Goal: Contribute content

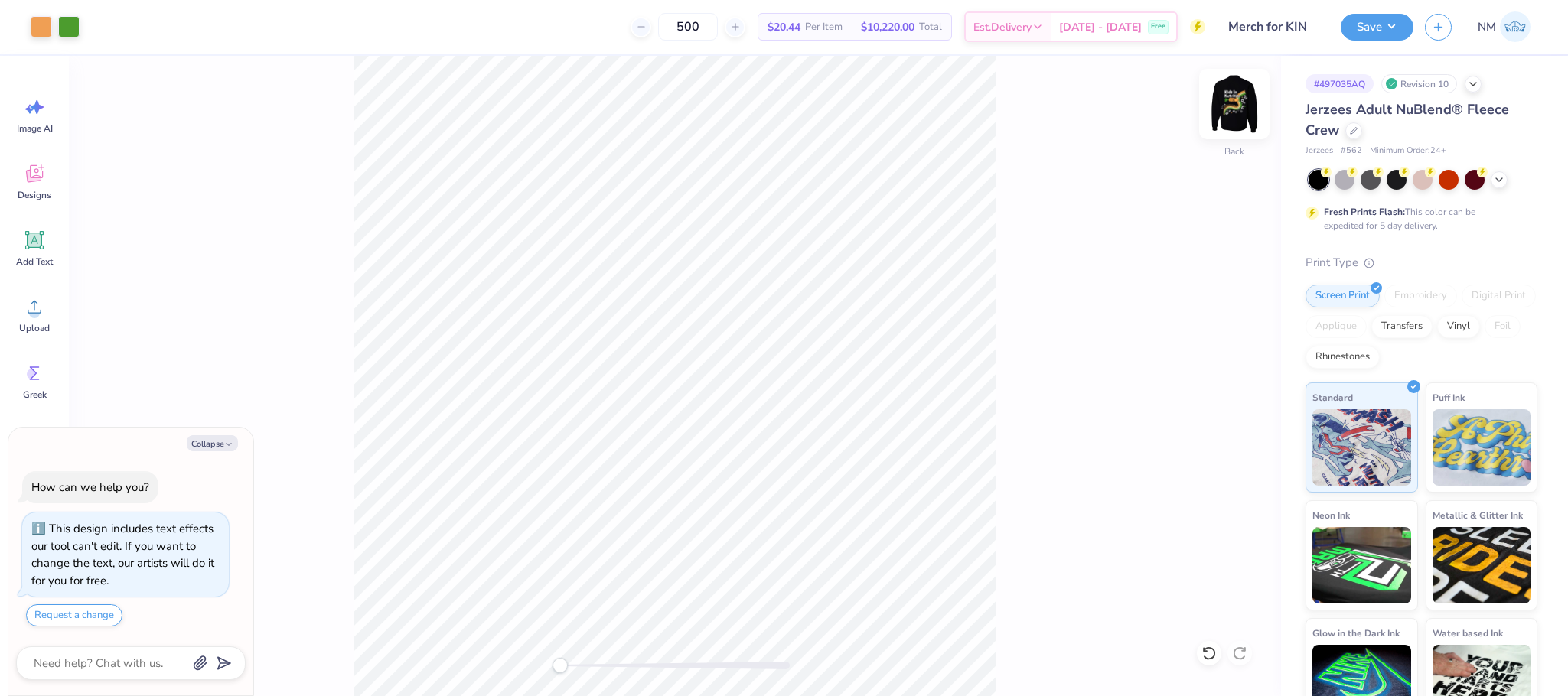
click at [1229, 97] on img at bounding box center [1234, 104] width 61 height 61
click at [1376, 29] on button "Save" at bounding box center [1377, 25] width 73 height 27
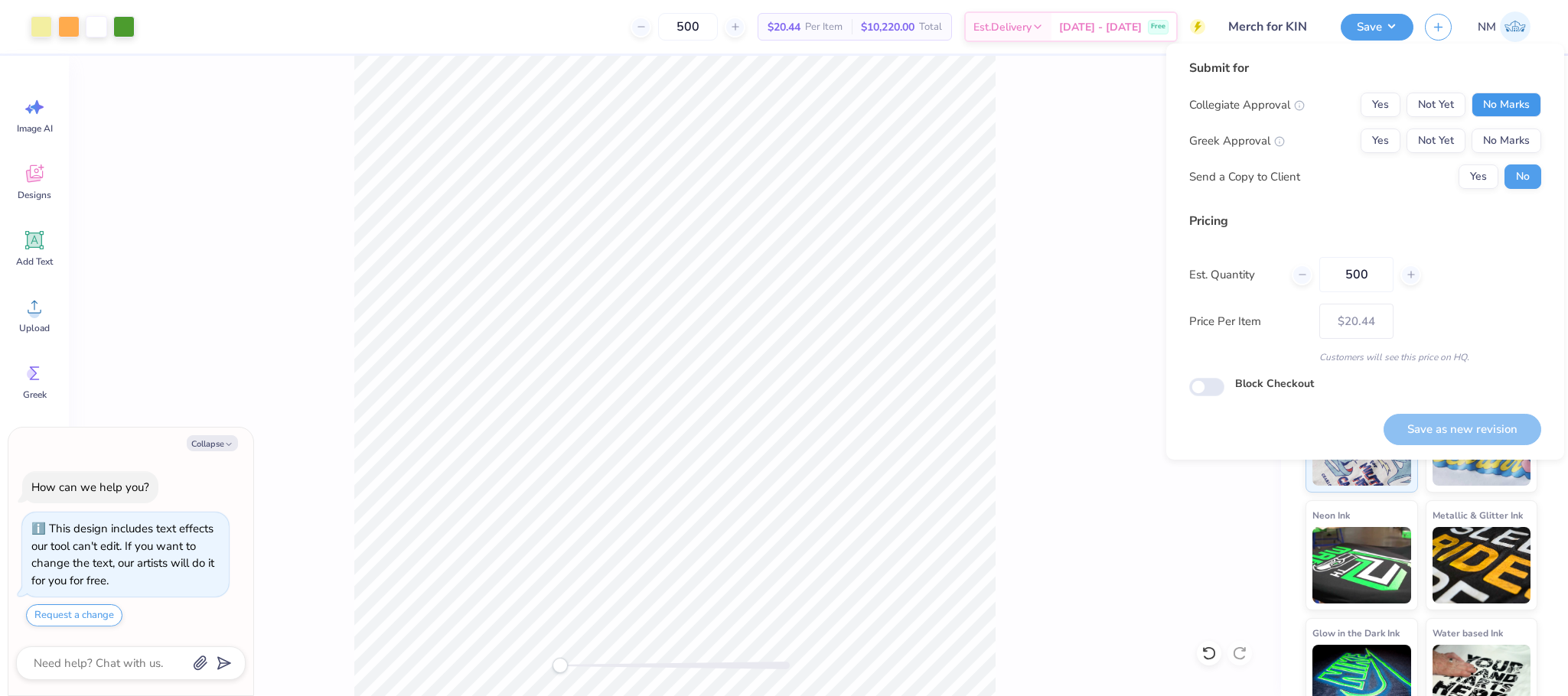
click at [1510, 95] on button "No Marks" at bounding box center [1507, 104] width 70 height 24
click at [1506, 117] on div "Collegiate Approval Yes Not Yet No Marks Greek Approval Yes Not Yet No Marks Se…" at bounding box center [1365, 141] width 353 height 97
click at [1505, 128] on button "No Marks" at bounding box center [1507, 140] width 70 height 24
click at [1424, 431] on button "Save as new revision" at bounding box center [1463, 430] width 158 height 31
type textarea "x"
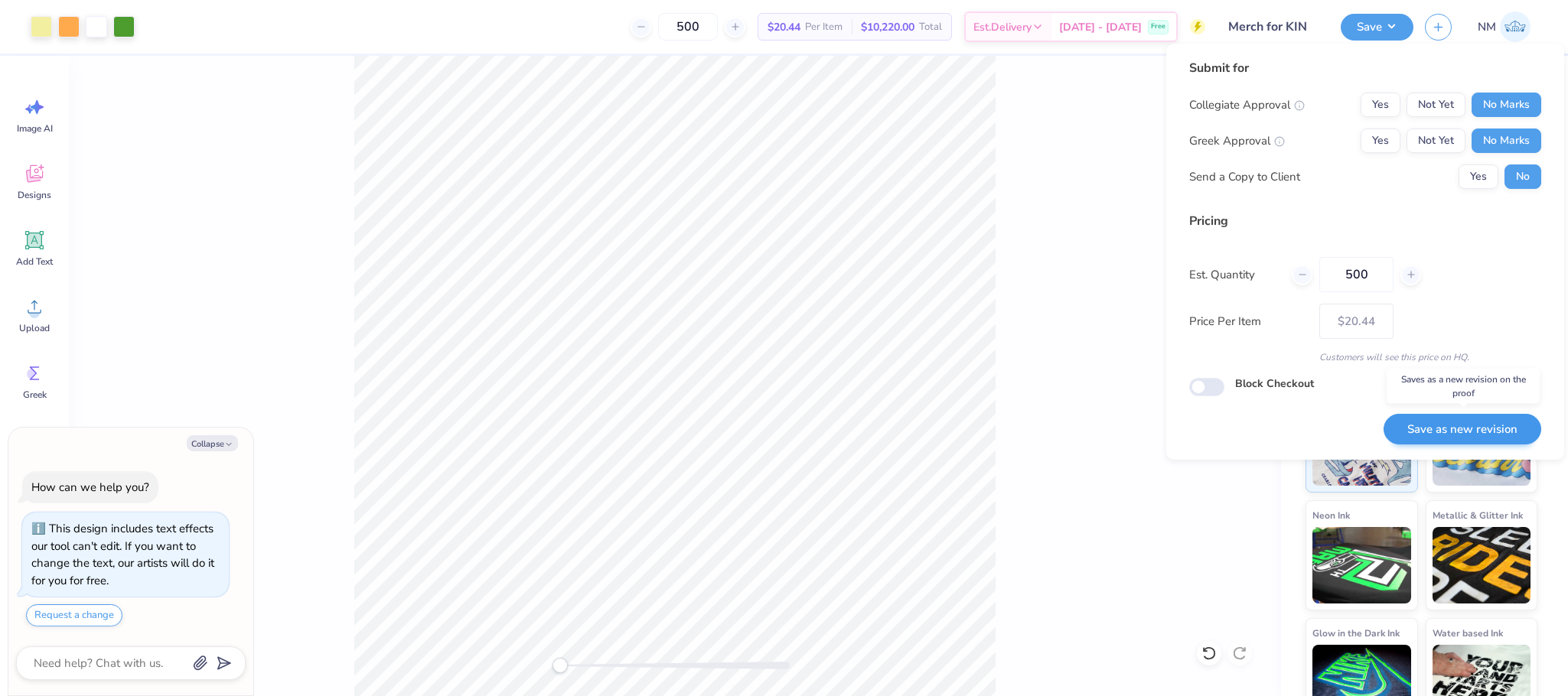
type input "– –"
type textarea "x"
type input "$20.44"
type textarea "x"
